Goal: Transaction & Acquisition: Obtain resource

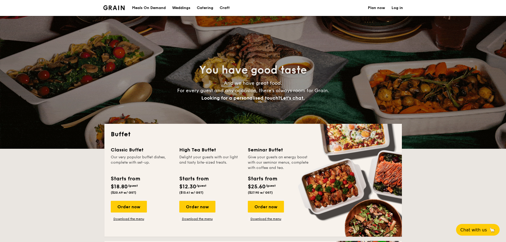
select select
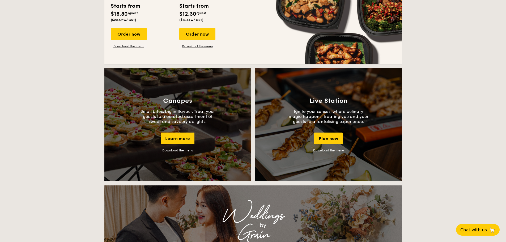
scroll to position [425, 0]
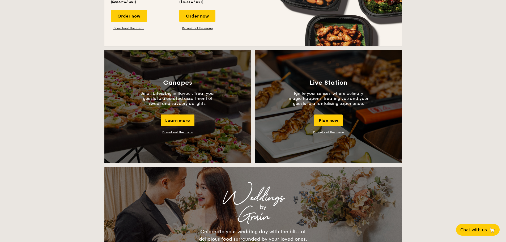
click at [174, 133] on link "Download the menu" at bounding box center [177, 132] width 31 height 4
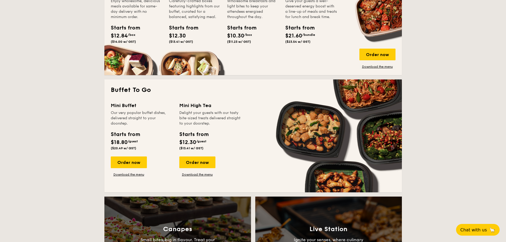
scroll to position [266, 0]
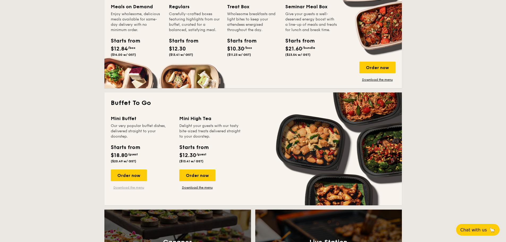
click at [132, 188] on link "Download the menu" at bounding box center [129, 187] width 36 height 4
click at [196, 188] on link "Download the menu" at bounding box center [197, 187] width 36 height 4
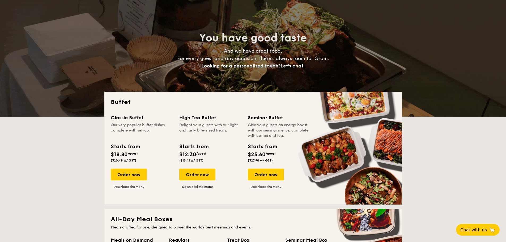
scroll to position [0, 0]
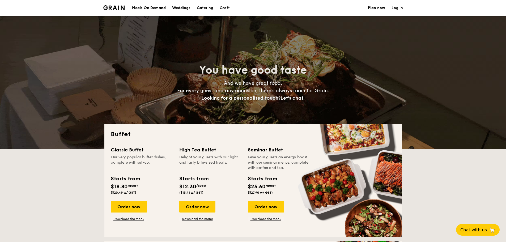
click at [152, 7] on div "Meals On Demand" at bounding box center [149, 8] width 34 height 16
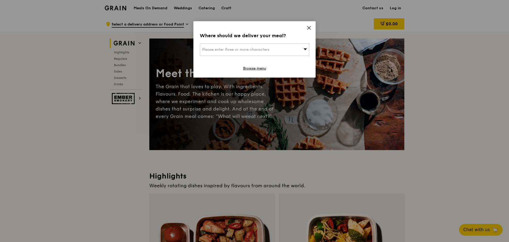
click at [307, 27] on icon at bounding box center [309, 28] width 5 height 5
